Goal: Information Seeking & Learning: Learn about a topic

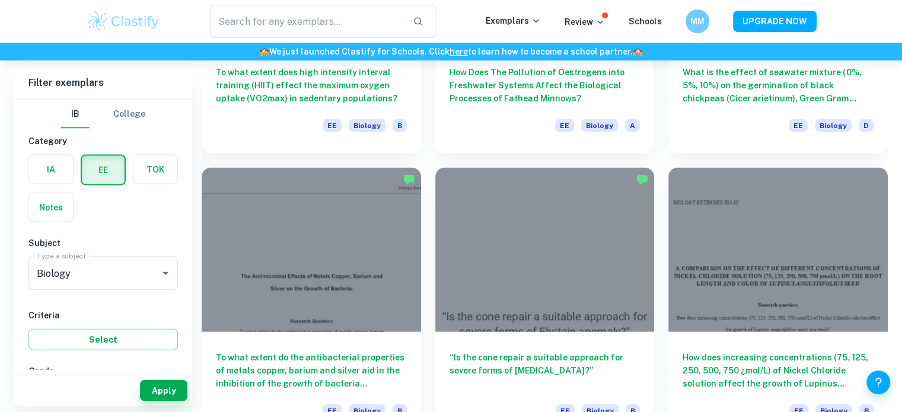
scroll to position [2618, 0]
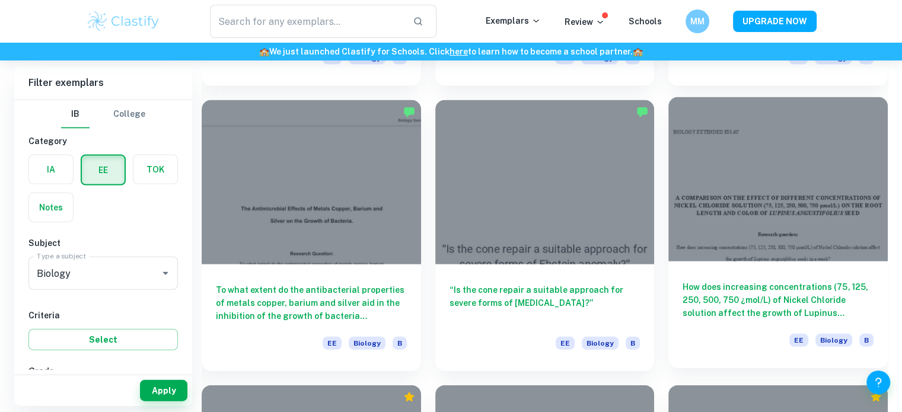
click at [815, 240] on div at bounding box center [777, 179] width 219 height 164
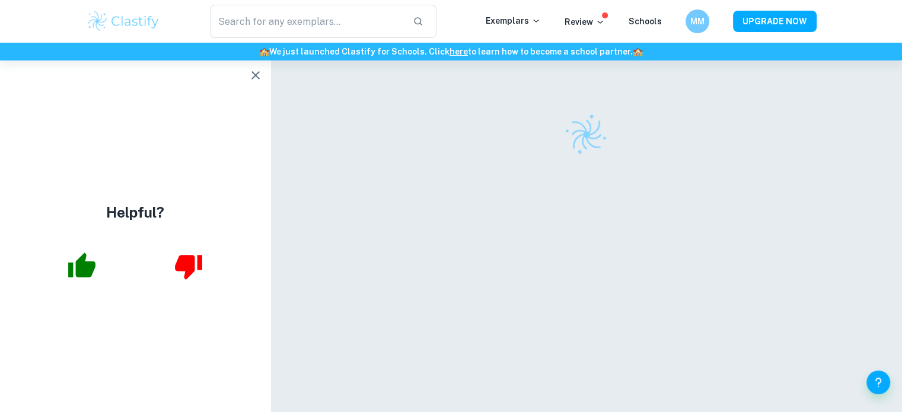
click at [257, 78] on icon "button" at bounding box center [255, 75] width 14 height 14
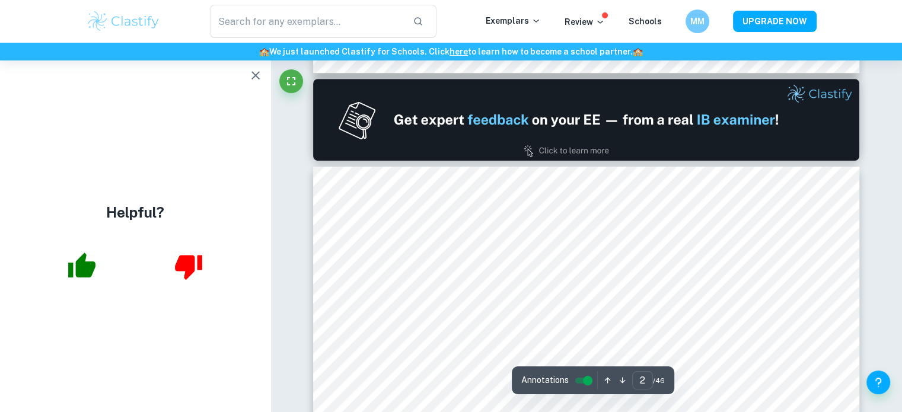
scroll to position [1008, 0]
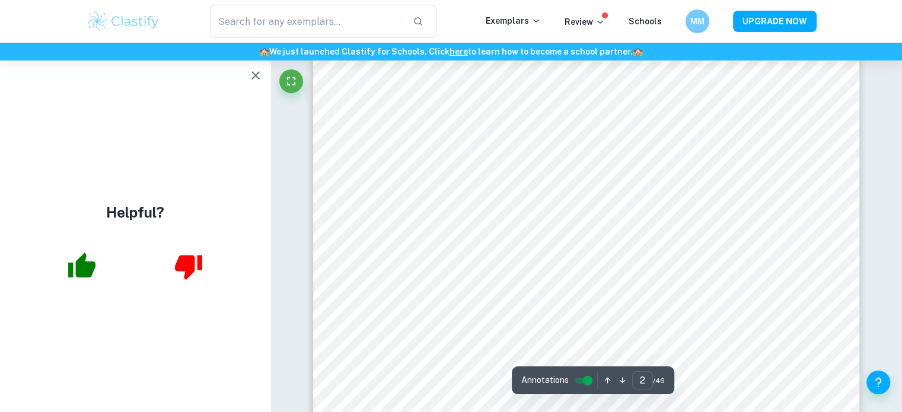
click at [254, 75] on icon "button" at bounding box center [255, 75] width 14 height 14
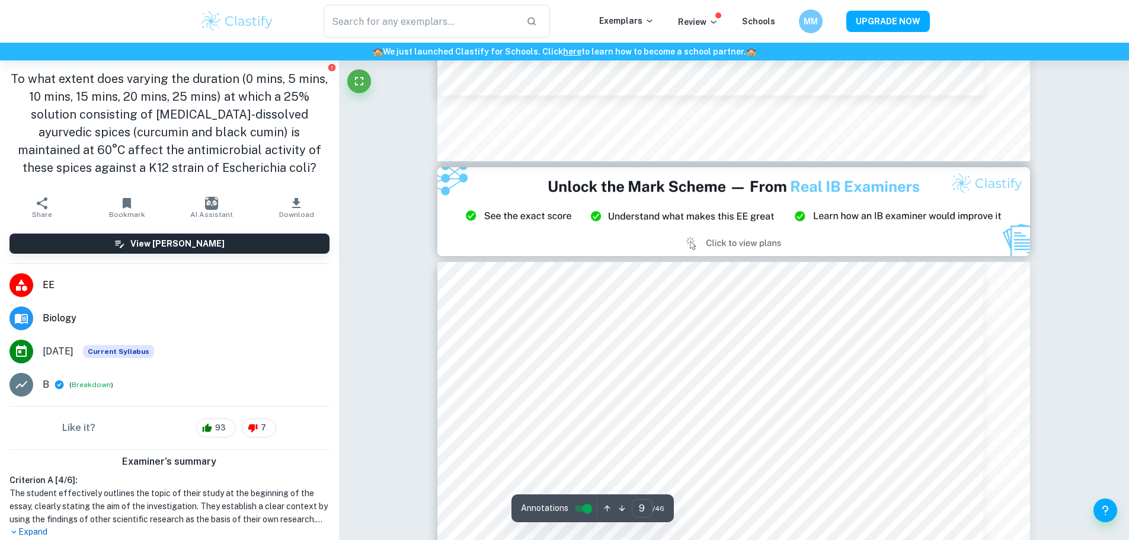
scroll to position [6884, 0]
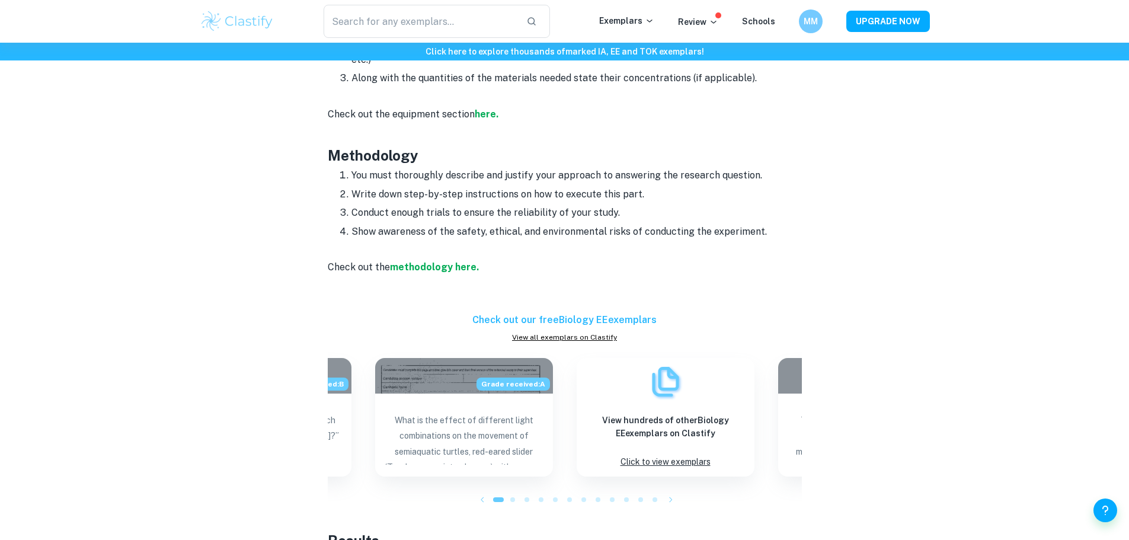
scroll to position [1778, 0]
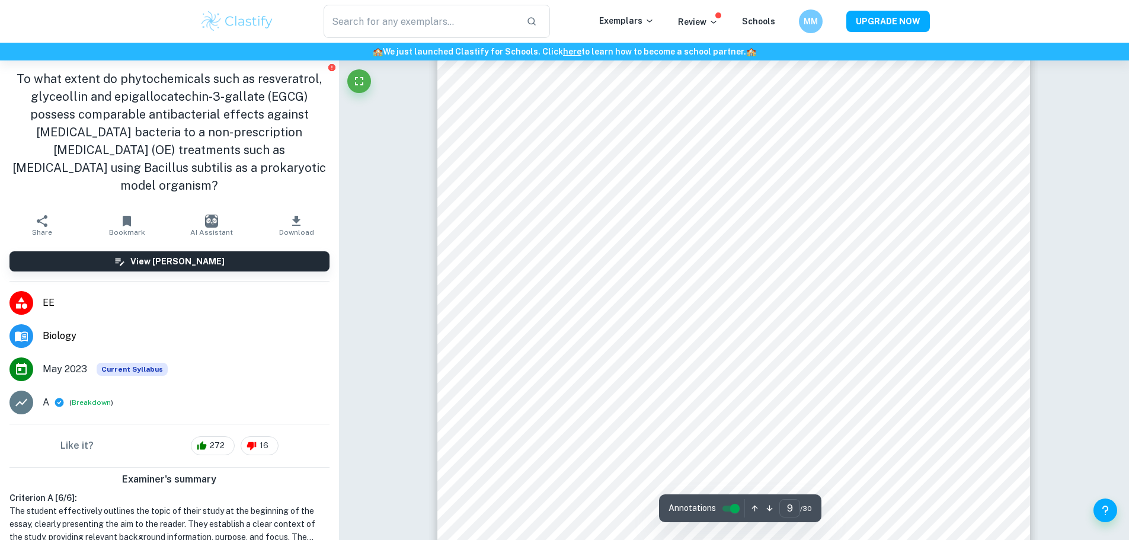
scroll to position [7203, 0]
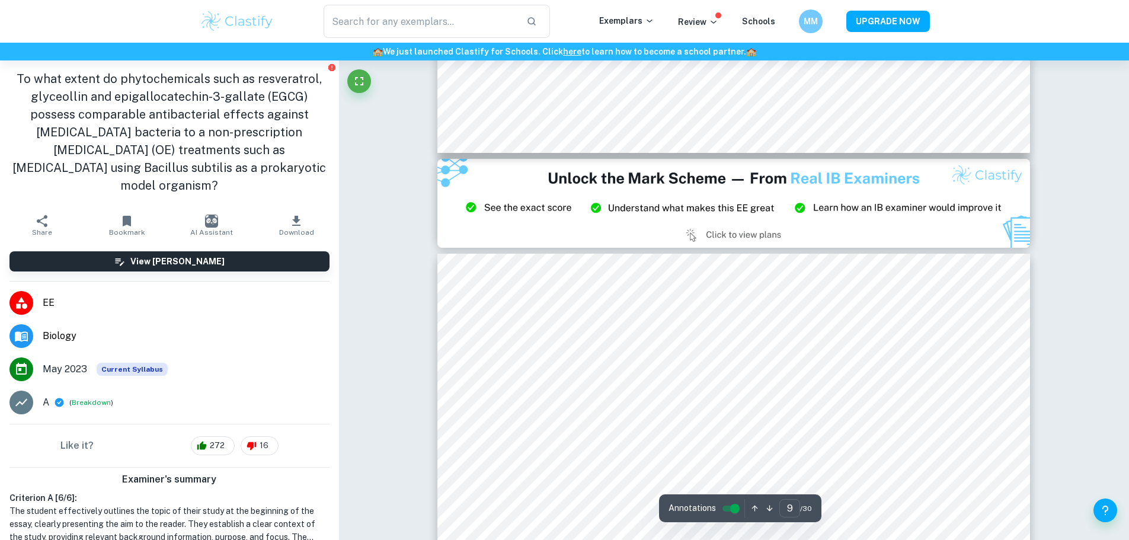
type input "8"
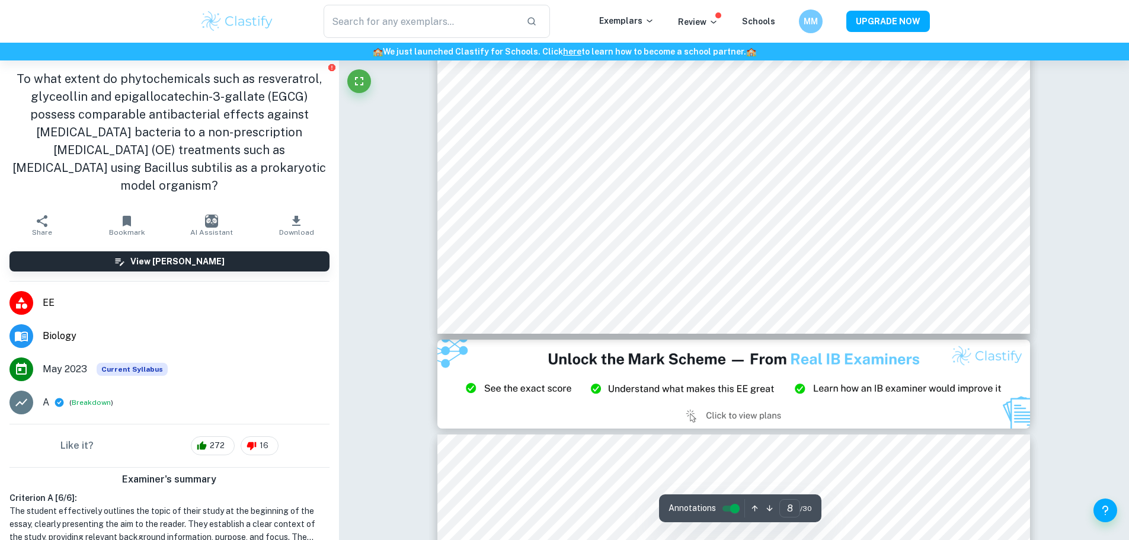
scroll to position [6610, 0]
